Goal: Task Accomplishment & Management: Complete application form

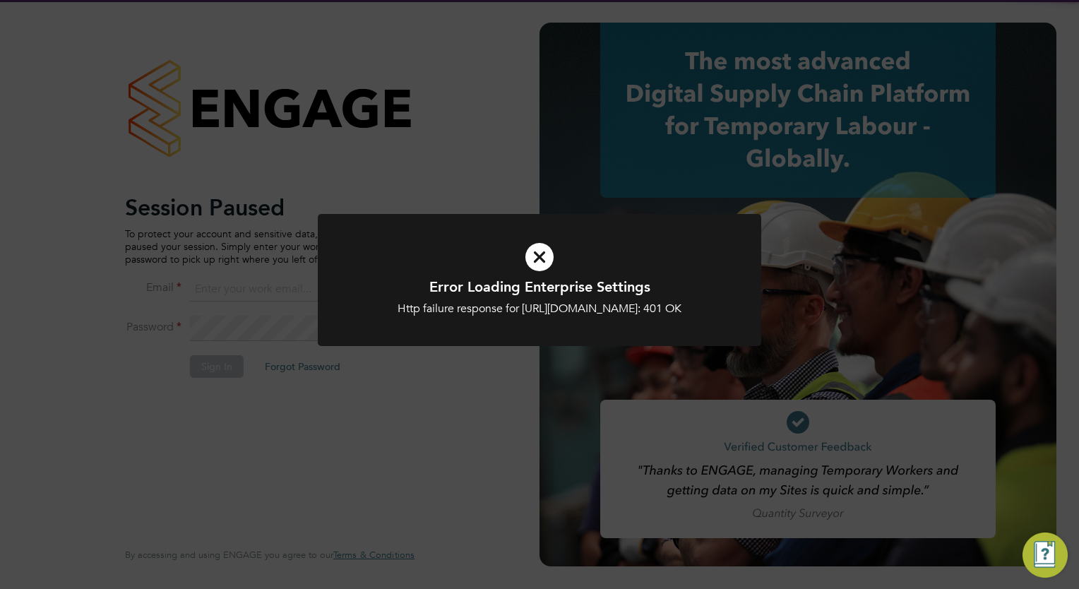
type input "[PERSON_NAME][EMAIL_ADDRESS][PERSON_NAME][DOMAIN_NAME]"
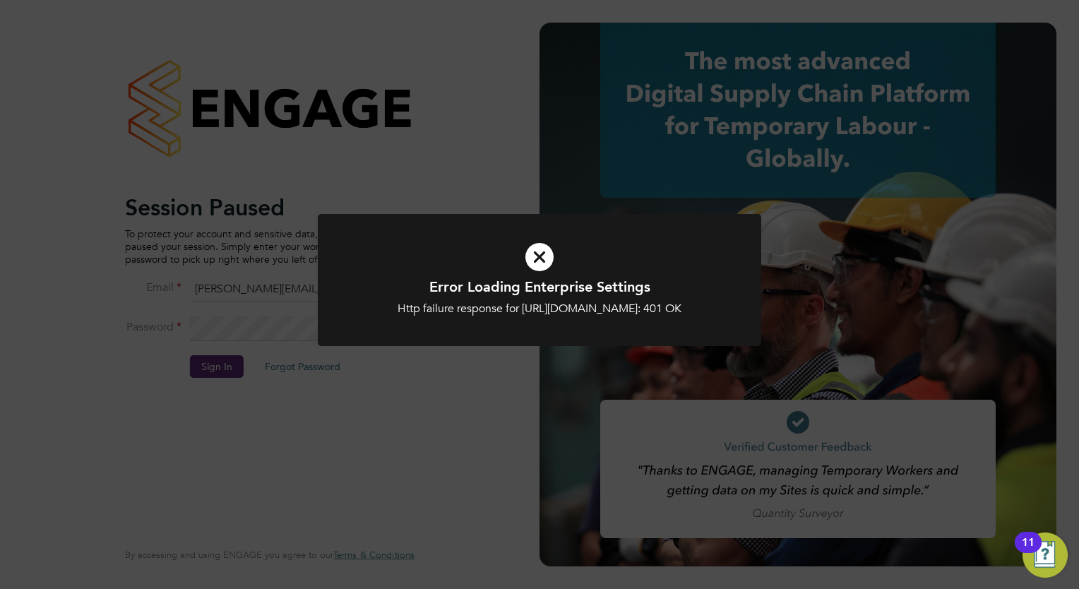
click at [546, 256] on icon at bounding box center [539, 256] width 367 height 55
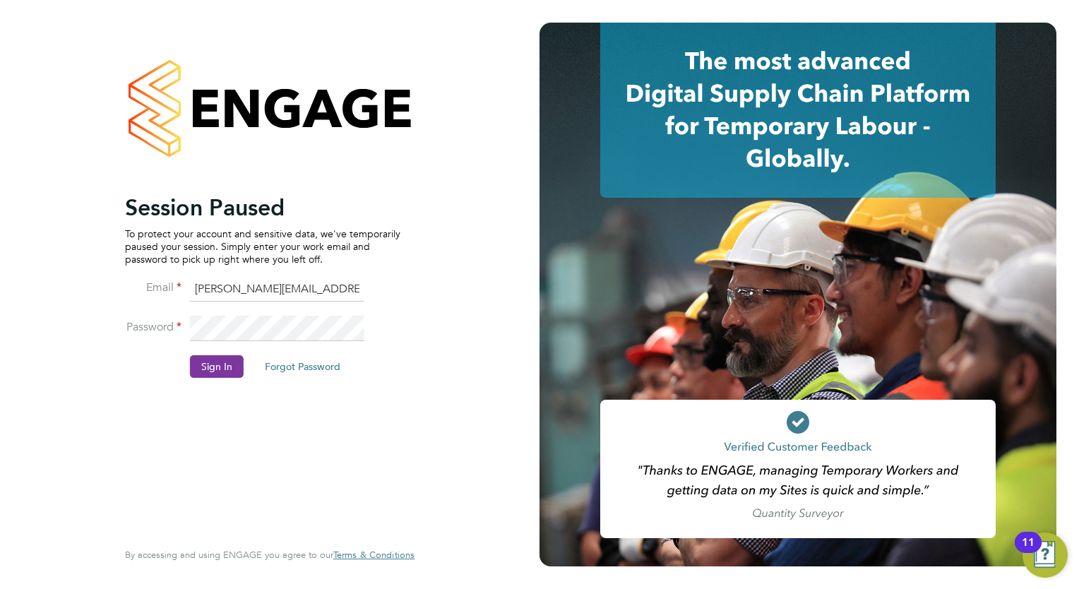
click at [217, 359] on button "Sign In" at bounding box center [217, 366] width 54 height 23
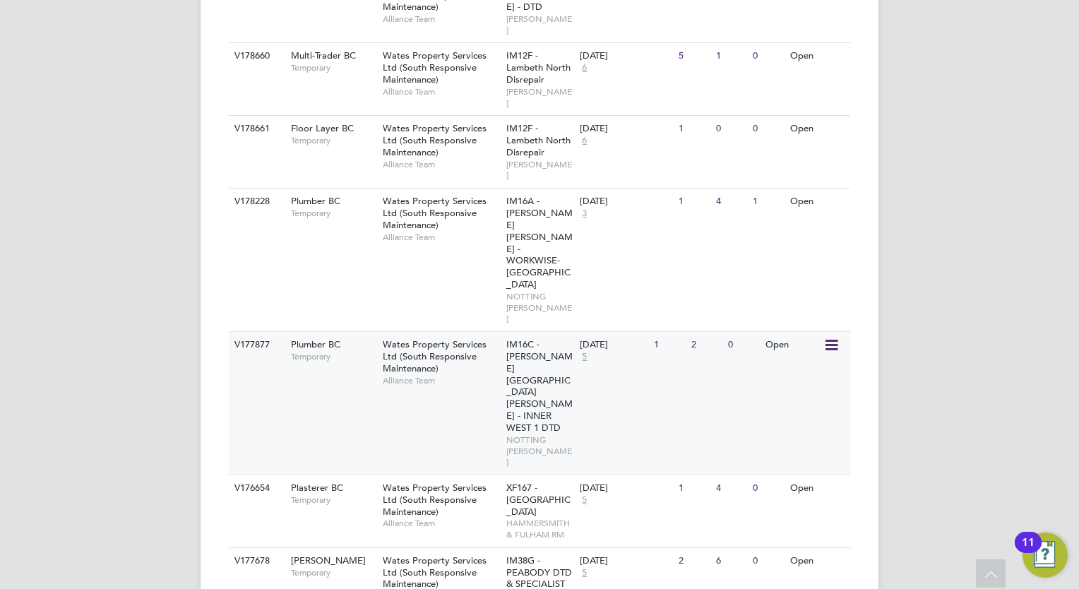
scroll to position [881, 0]
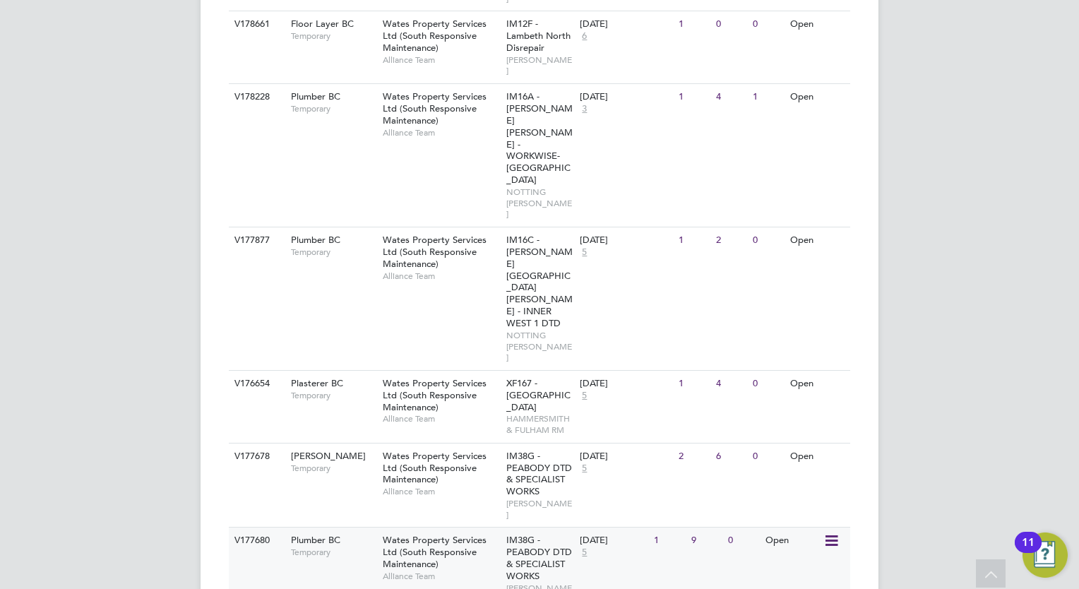
click at [465, 527] on div "Wates Property Services Ltd (South Responsive Maintenance) Alliance Team" at bounding box center [441, 557] width 124 height 61
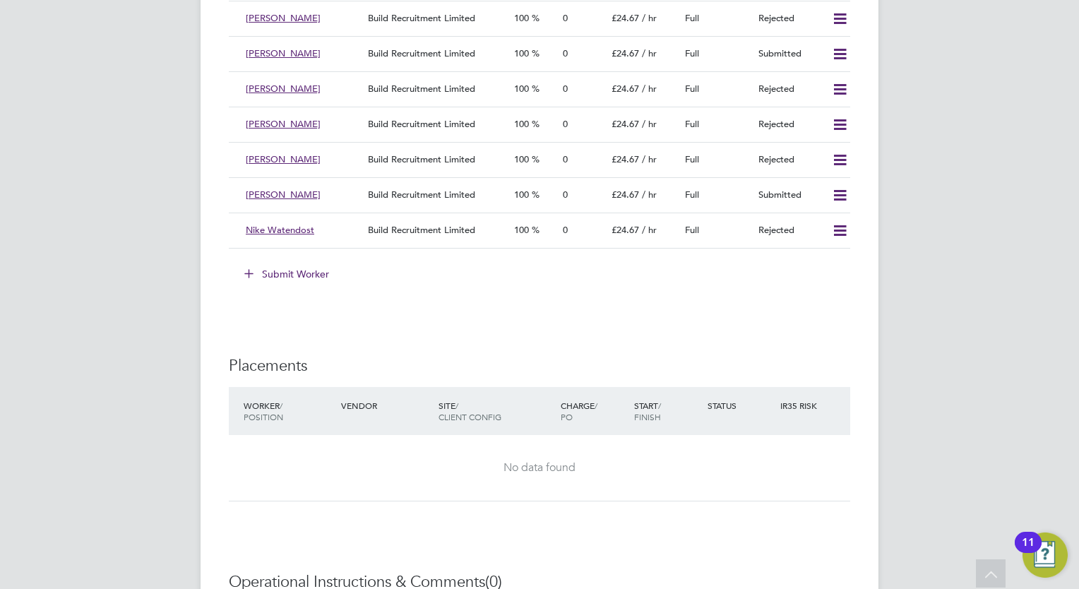
click at [313, 273] on button "Submit Worker" at bounding box center [287, 274] width 106 height 23
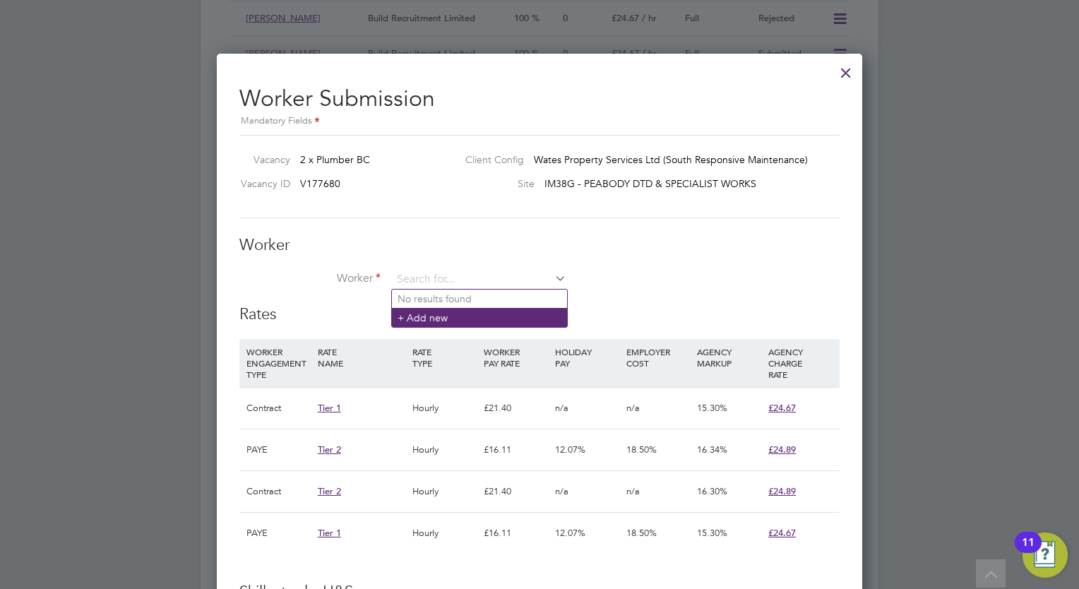
click at [438, 318] on li "+ Add new" at bounding box center [479, 317] width 175 height 19
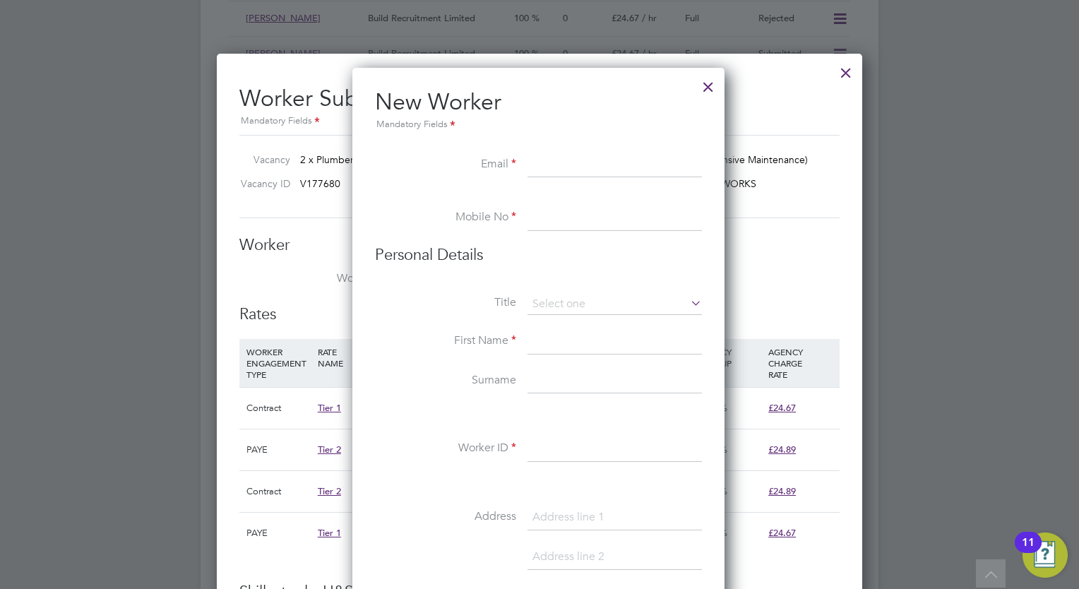
paste input "zeeshan2005us@hotmail.com"
type input "zeeshan2005us@hotmail.com"
click at [551, 210] on input at bounding box center [614, 217] width 174 height 25
paste input "+44 7563 797521"
type input "+44 7563 797521"
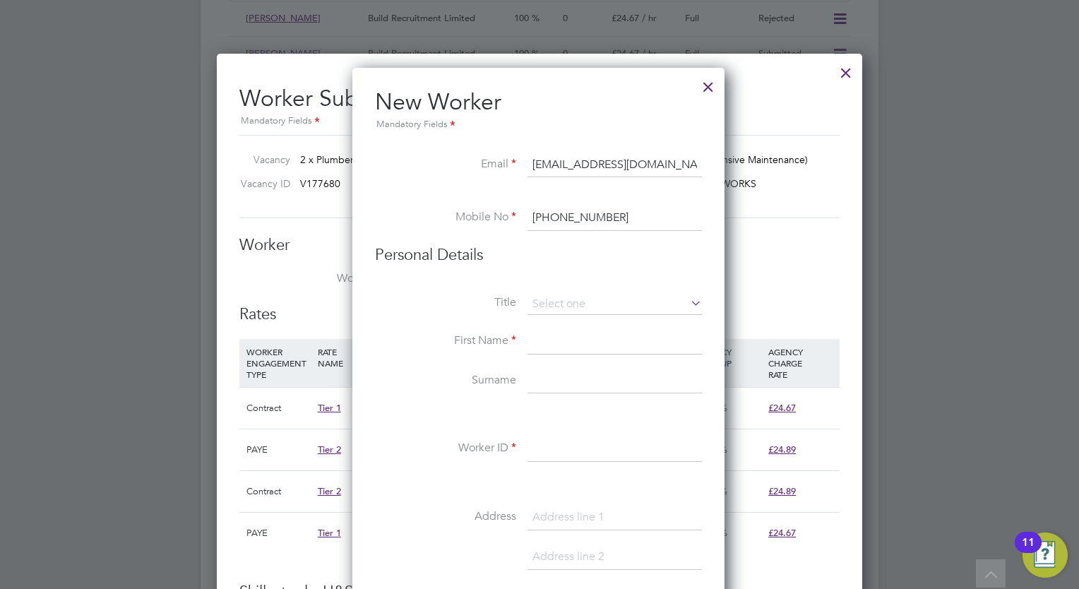
click at [564, 340] on input at bounding box center [614, 341] width 174 height 25
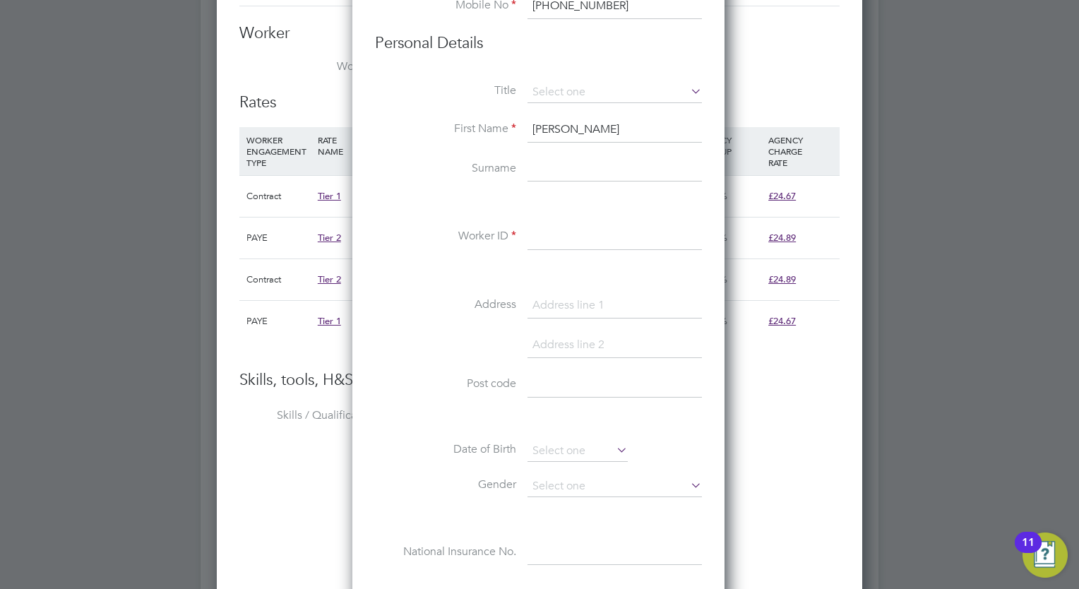
type input "Zeeshan"
click at [637, 241] on input at bounding box center [614, 236] width 174 height 25
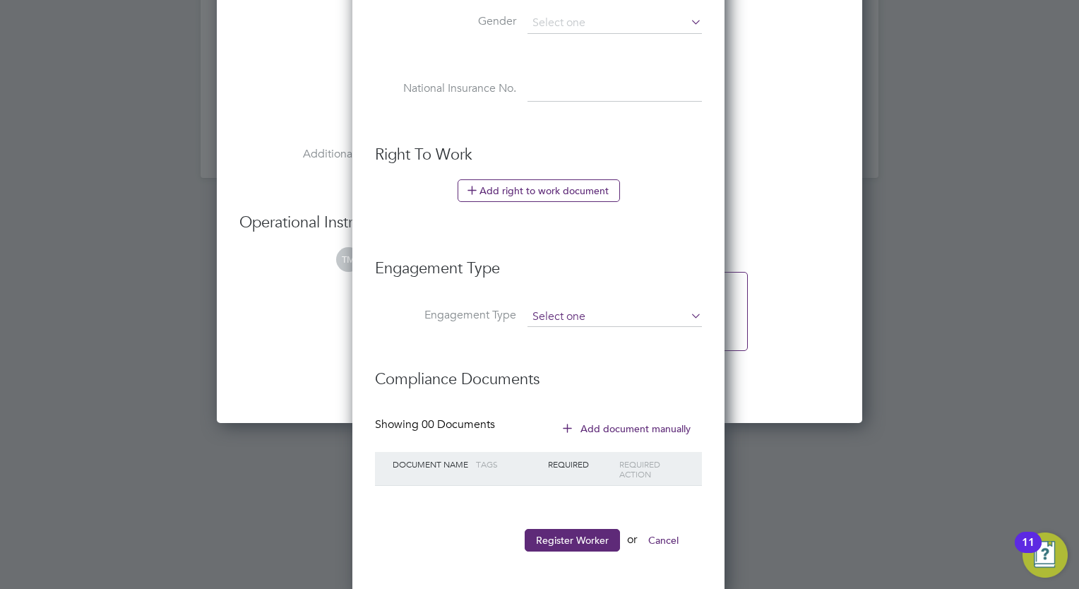
type input "310132"
click at [580, 318] on input at bounding box center [614, 317] width 174 height 20
click at [585, 298] on li "Engagement Type" at bounding box center [538, 275] width 327 height 63
click at [582, 529] on button "Register Worker" at bounding box center [572, 540] width 95 height 23
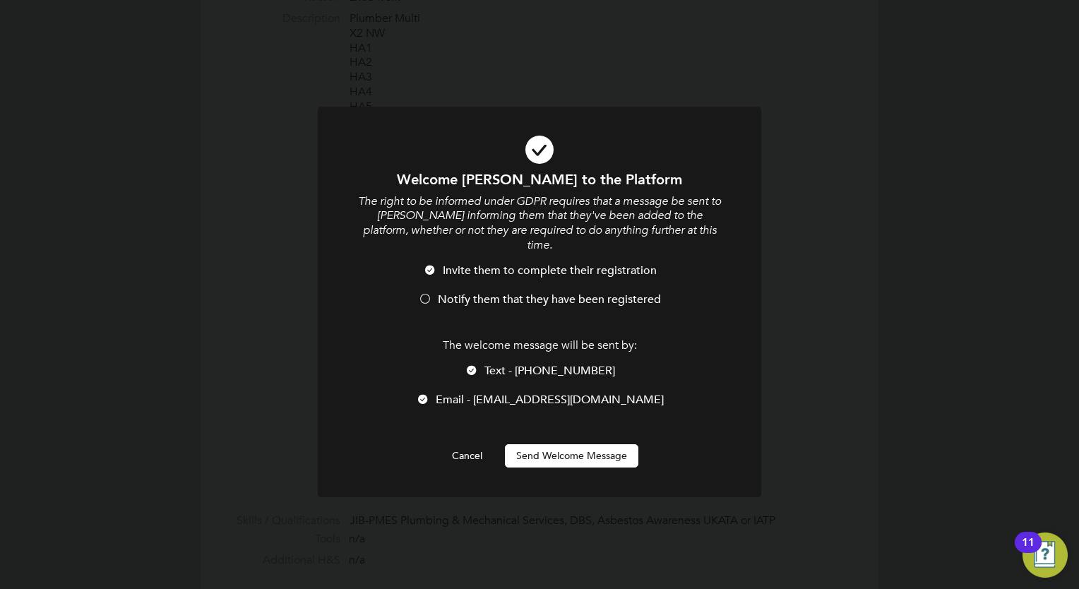
click at [577, 444] on button "Send Welcome Message" at bounding box center [571, 455] width 133 height 23
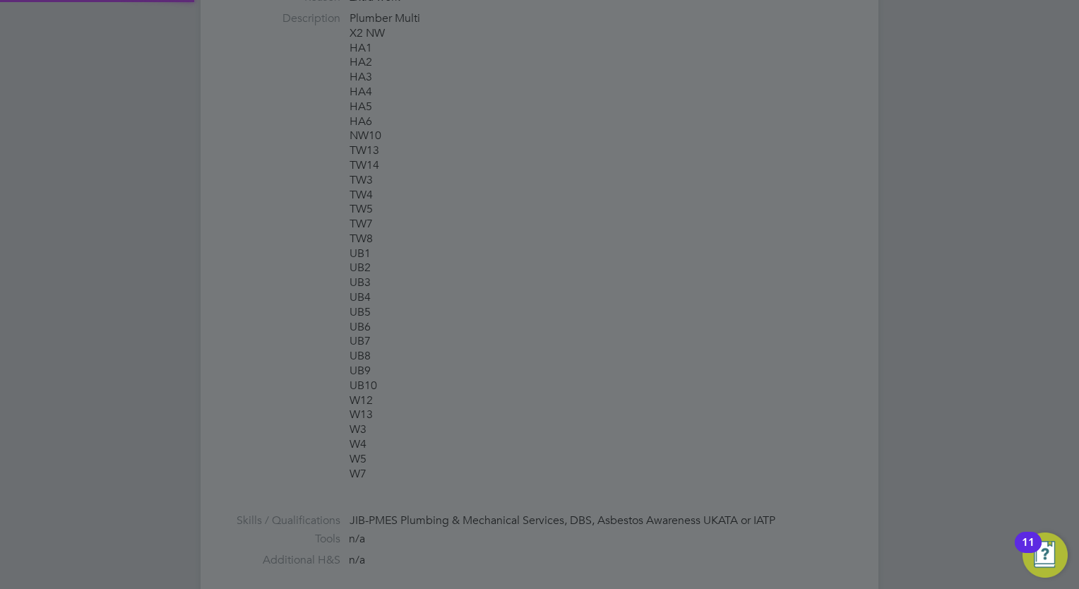
type input "Zeeshan (310132)"
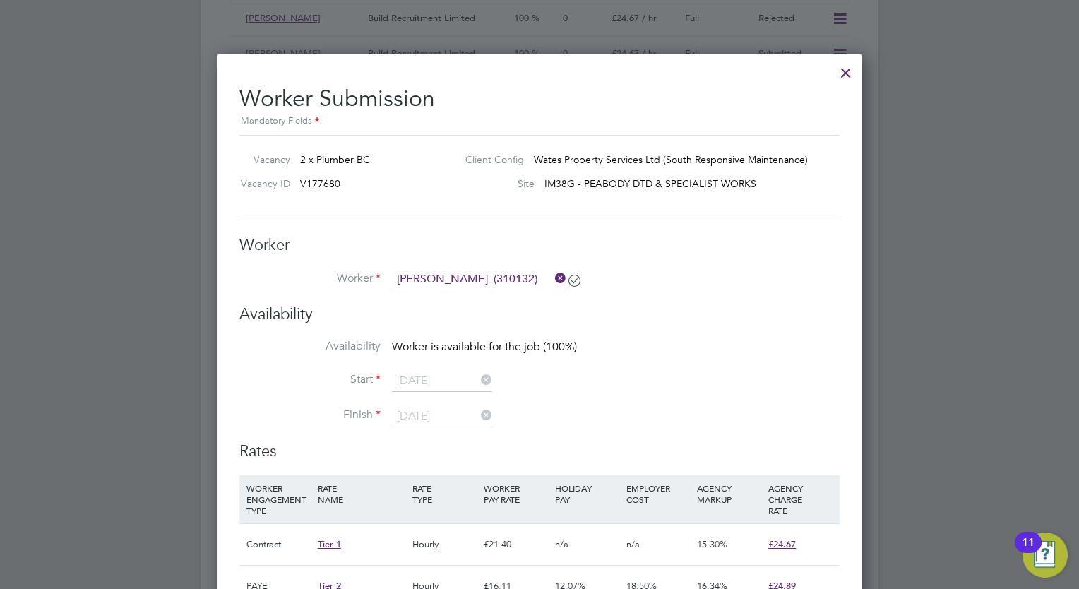
click at [850, 67] on div at bounding box center [845, 68] width 25 height 25
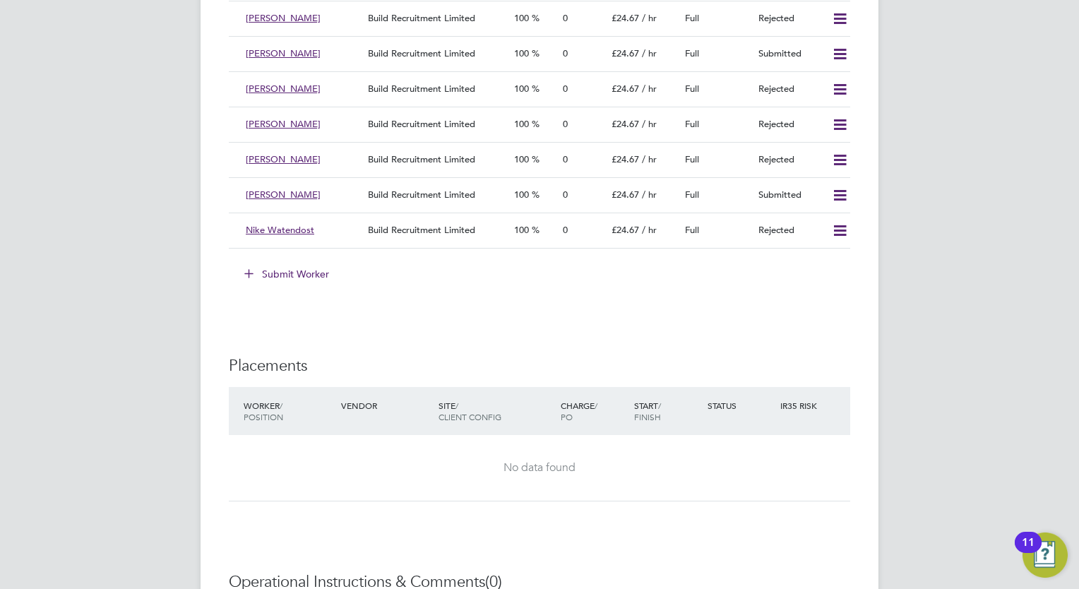
click at [304, 263] on button "Submit Worker" at bounding box center [287, 274] width 106 height 23
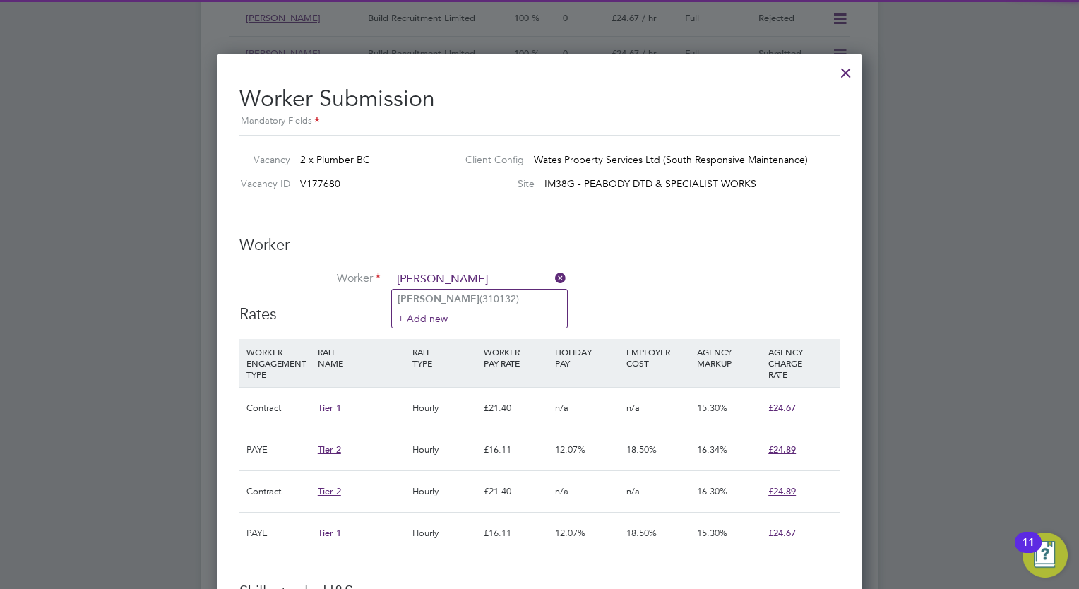
click at [421, 284] on input "zeeshan" at bounding box center [479, 279] width 174 height 21
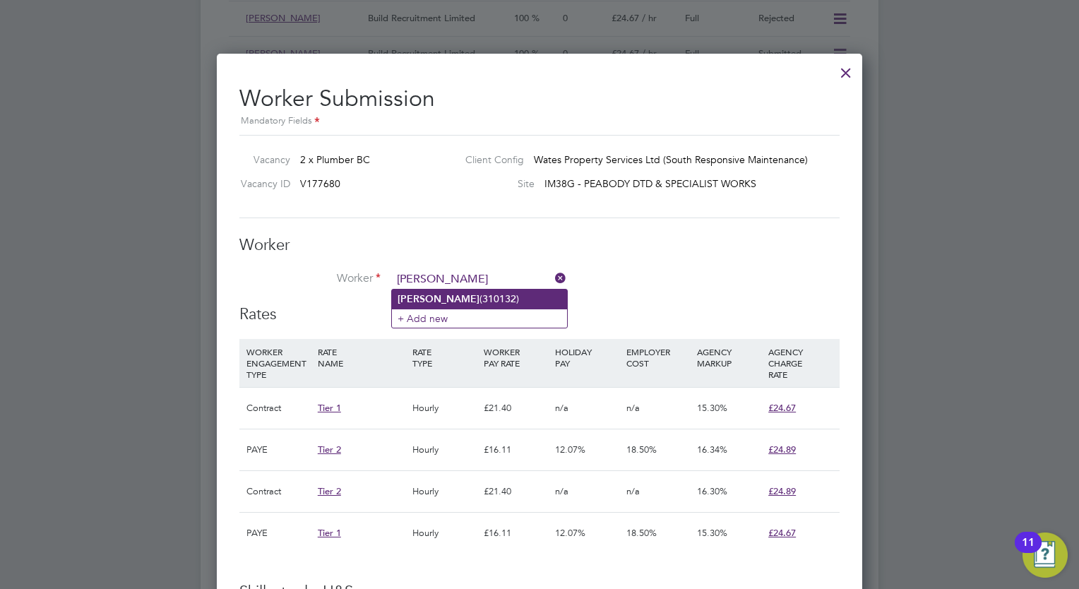
click at [419, 294] on b "Zeeshan" at bounding box center [438, 299] width 82 height 12
type input "Zeeshan (310132)"
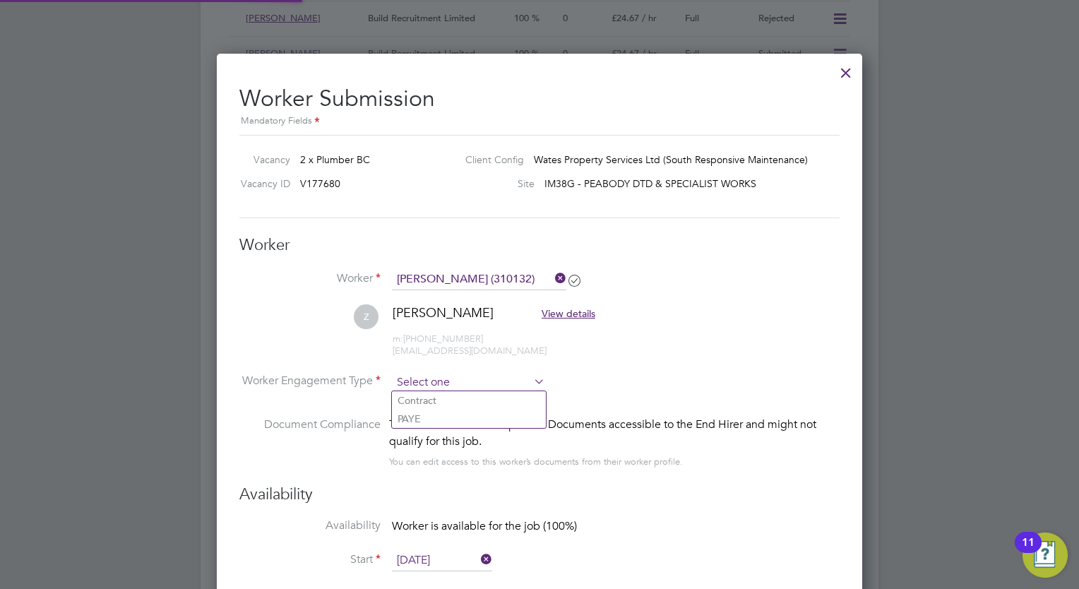
click at [448, 385] on input at bounding box center [468, 382] width 153 height 21
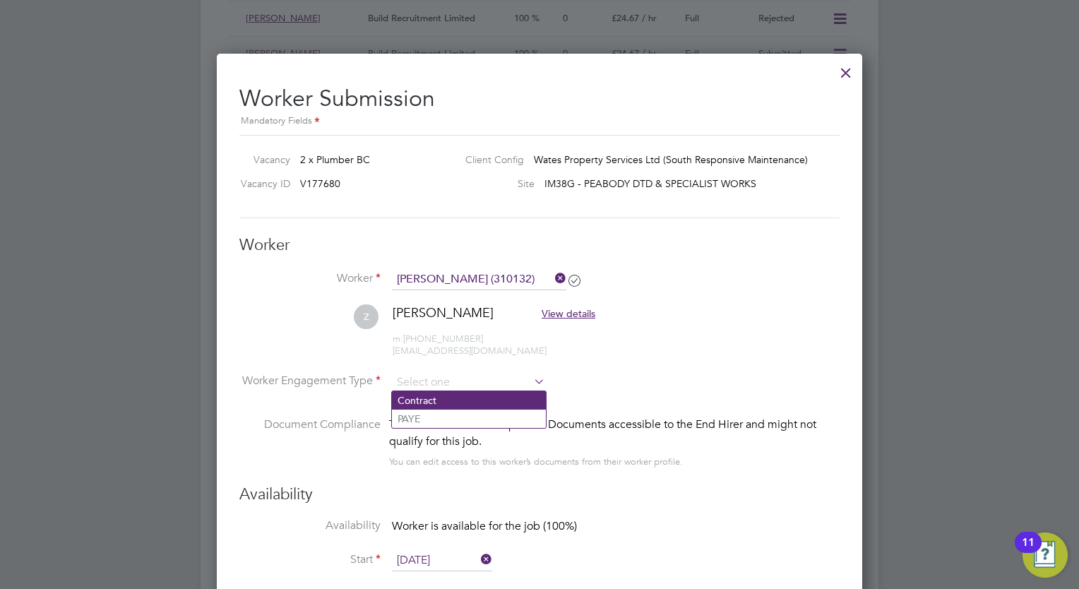
click at [433, 392] on li "Contract" at bounding box center [469, 400] width 154 height 18
type input "Contract"
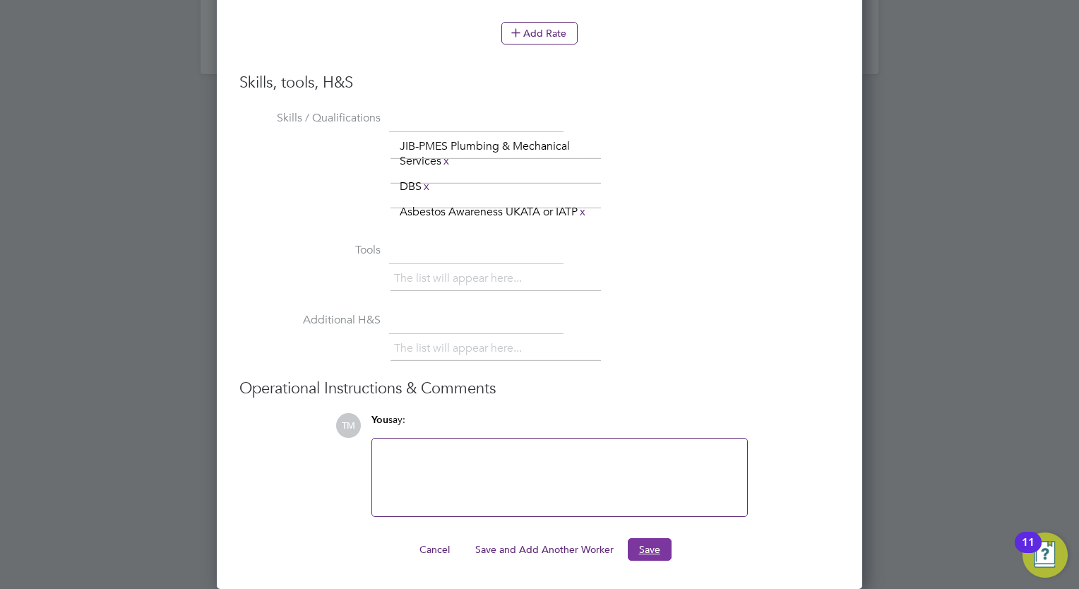
click at [656, 549] on button "Save" at bounding box center [650, 549] width 44 height 23
